Goal: Transaction & Acquisition: Download file/media

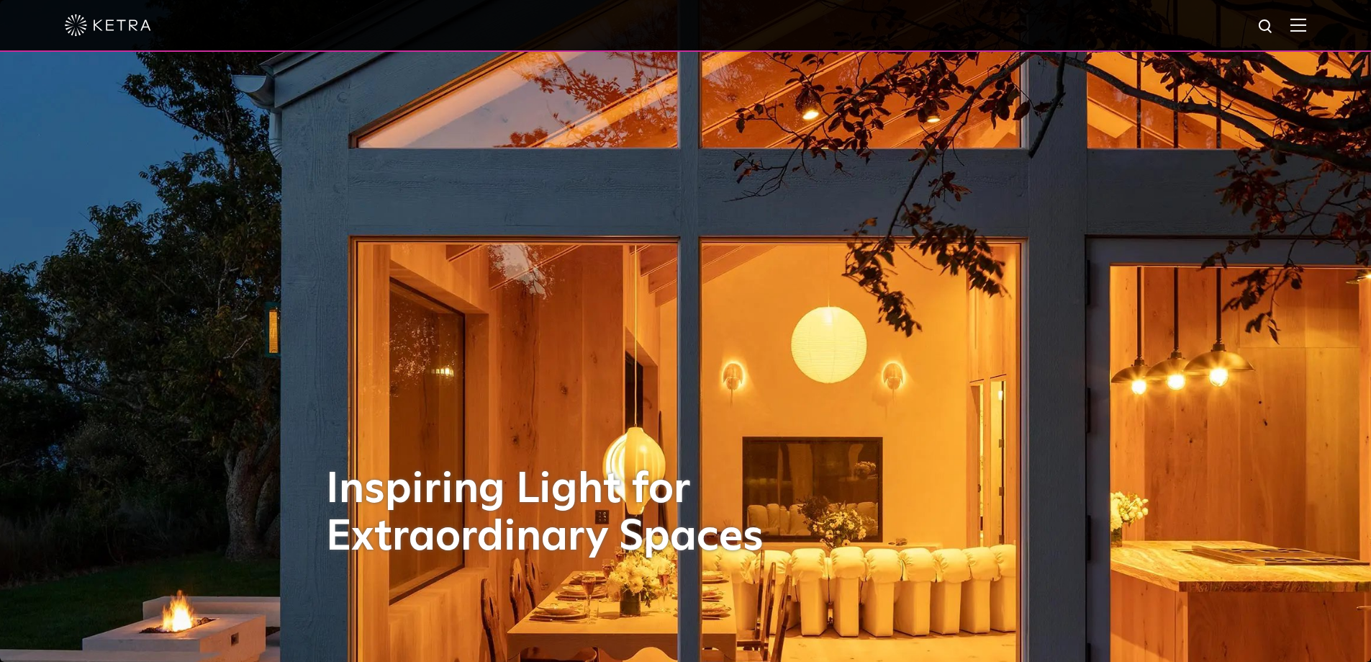
click at [1307, 19] on img at bounding box center [1299, 25] width 16 height 14
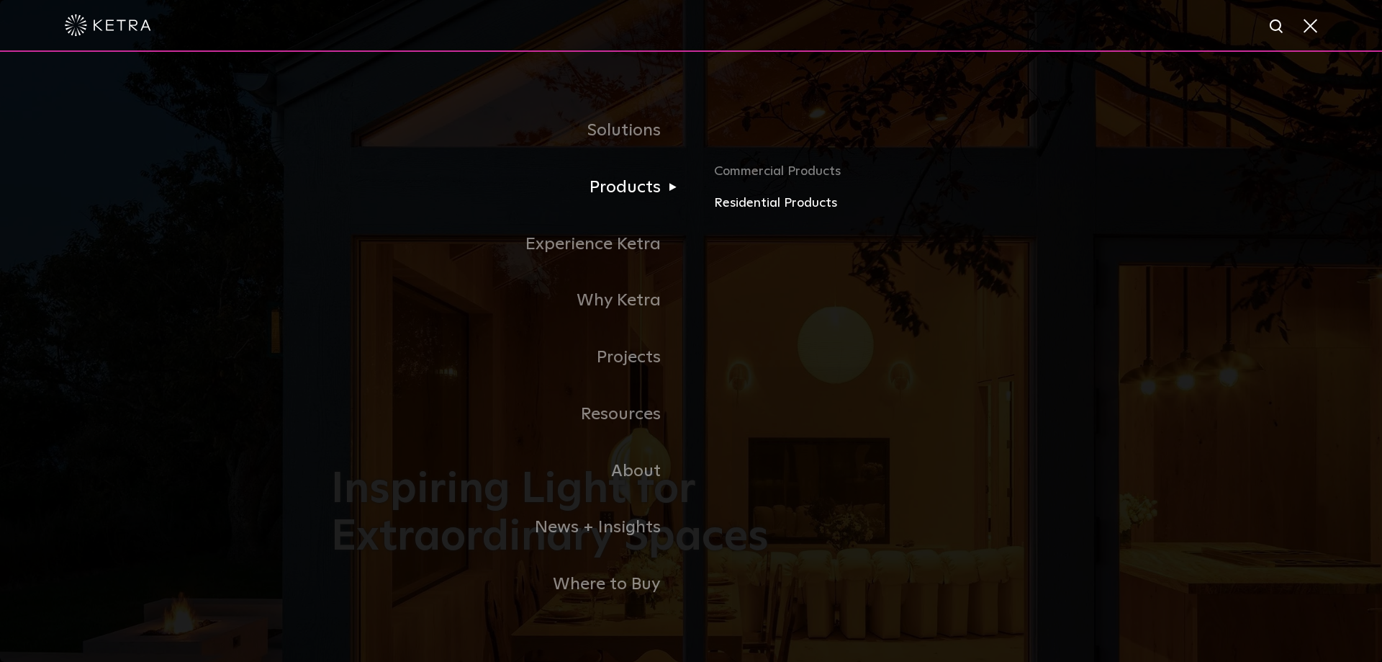
click at [763, 199] on link "Residential Products" at bounding box center [882, 203] width 337 height 21
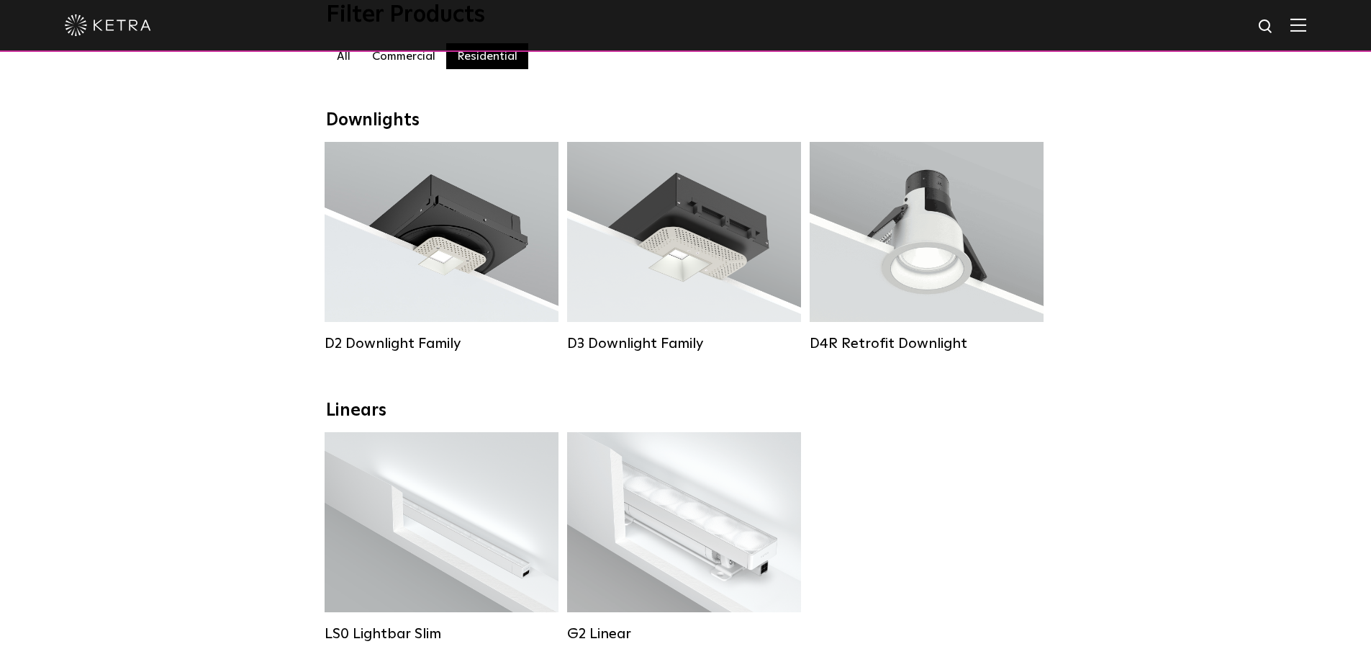
scroll to position [144, 0]
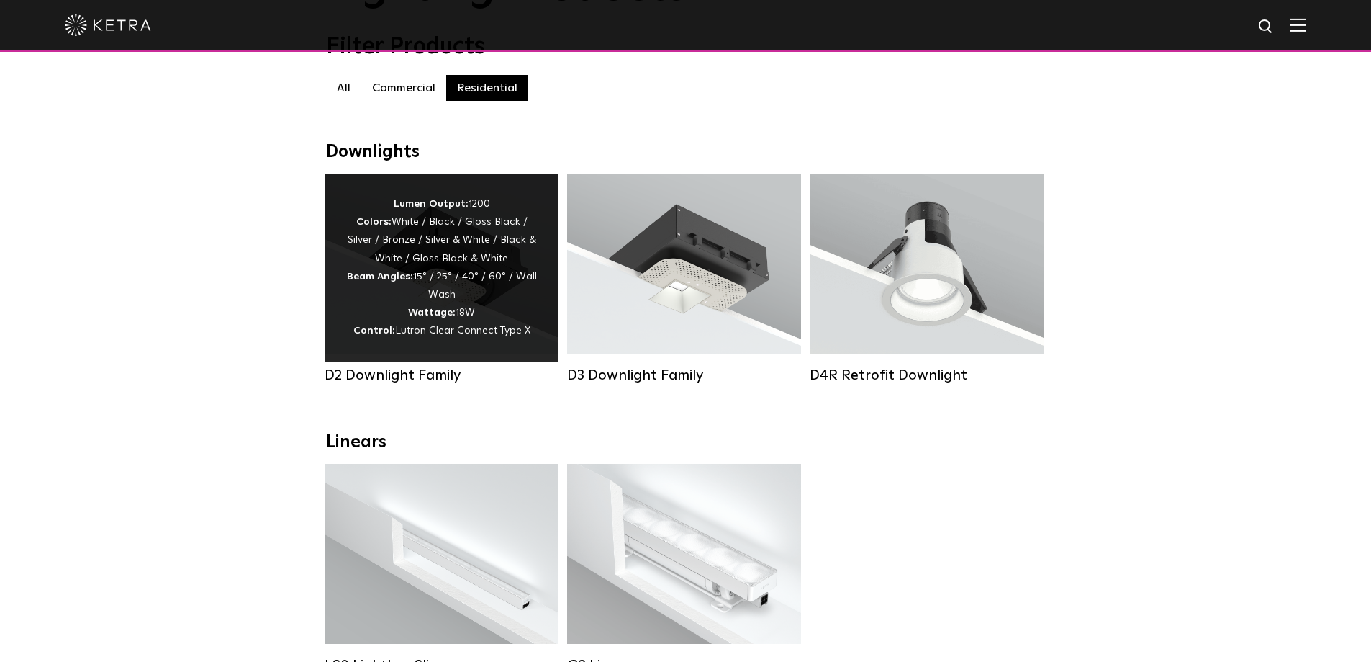
click at [455, 328] on div "Lumen Output: 1200 Colors: White / Black / Gloss Black / Silver / Bronze / Silv…" at bounding box center [441, 267] width 191 height 145
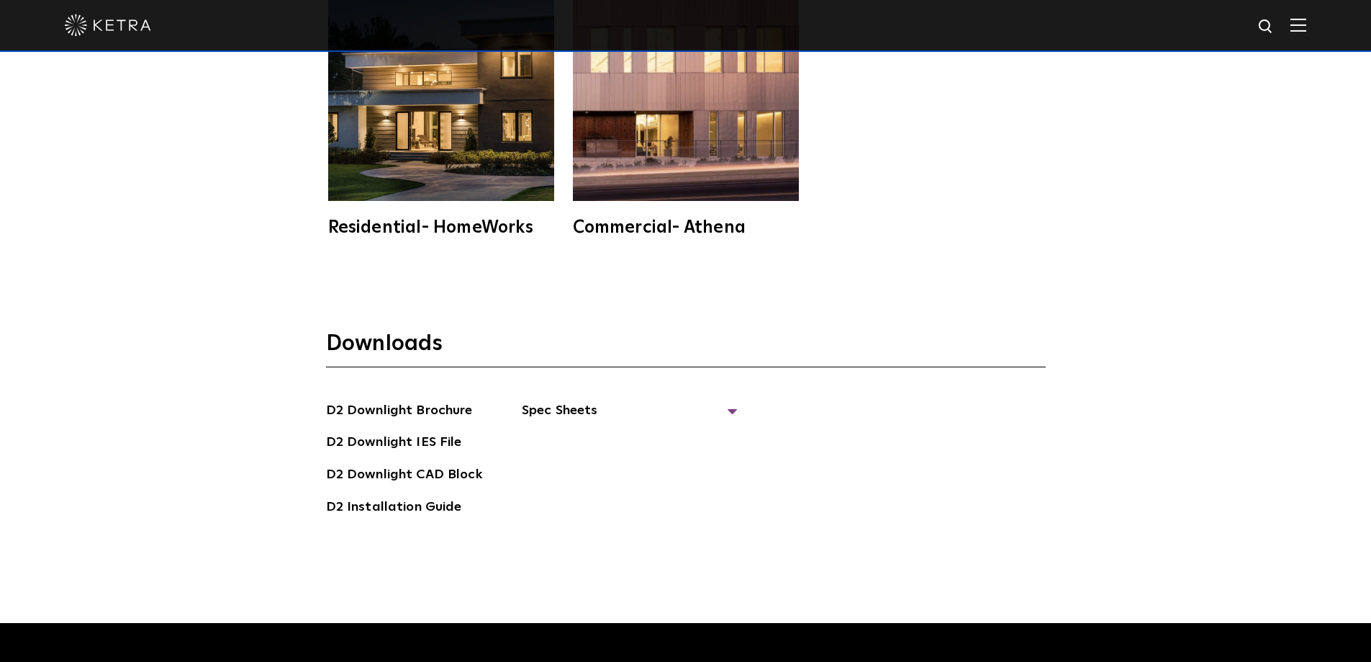
scroll to position [4103, 0]
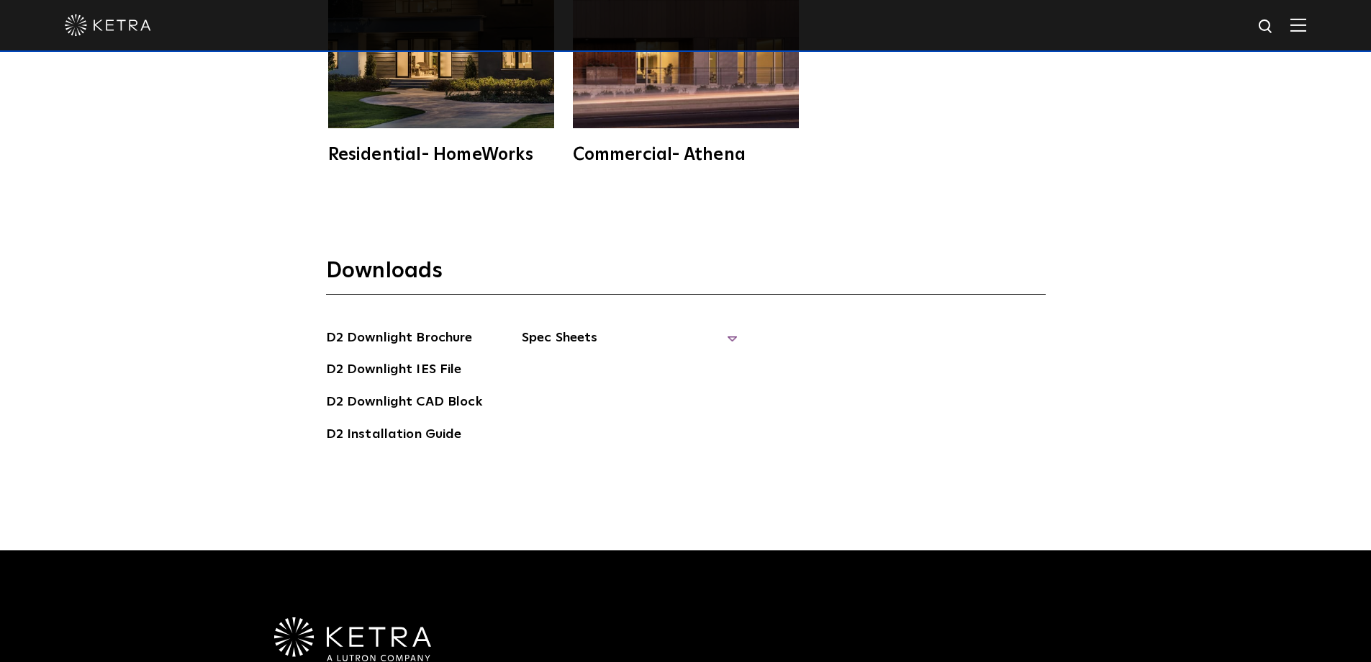
click at [726, 328] on span "Spec Sheets" at bounding box center [630, 344] width 216 height 32
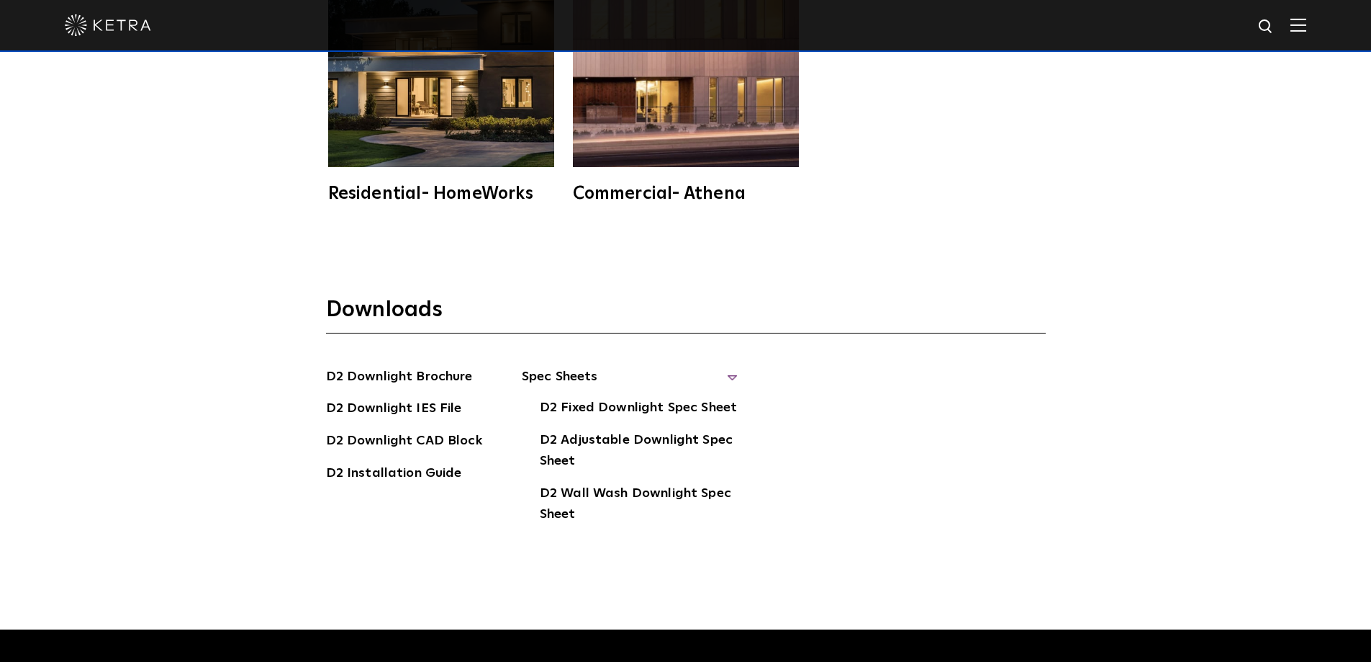
scroll to position [4042, 0]
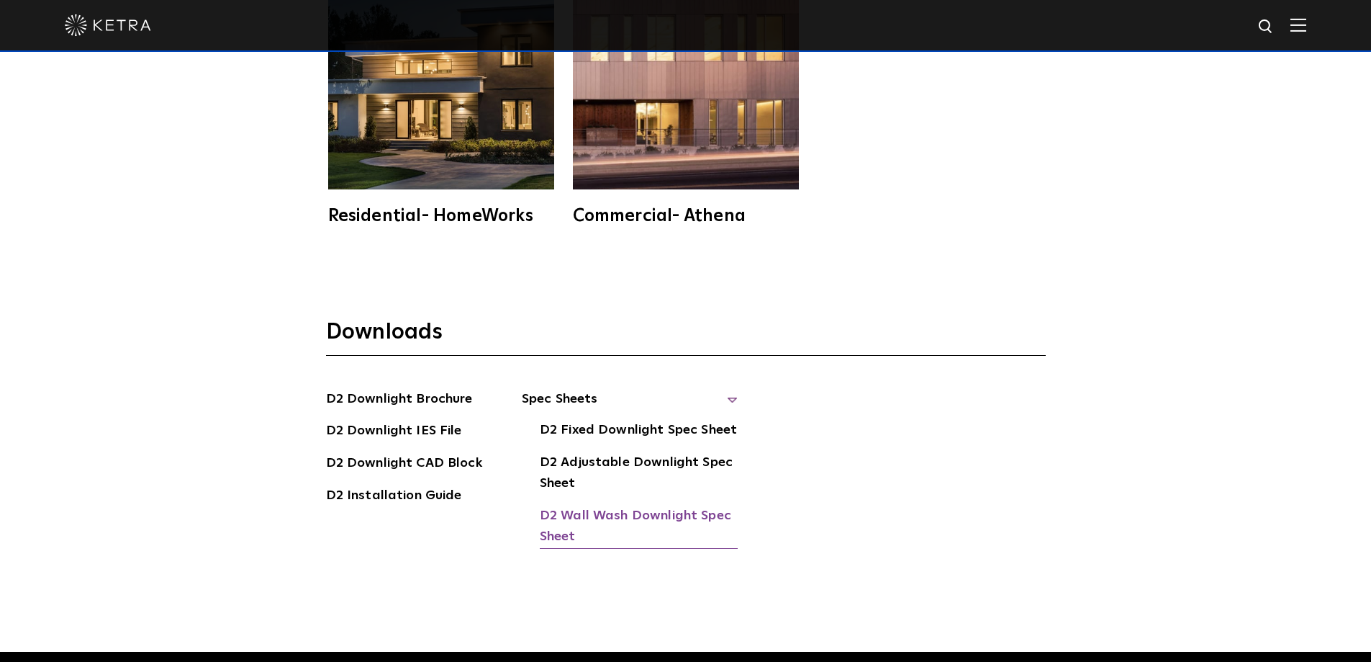
click at [567, 505] on link "D2 Wall Wash Downlight Spec Sheet" at bounding box center [639, 527] width 198 height 44
